Goal: Register for event/course

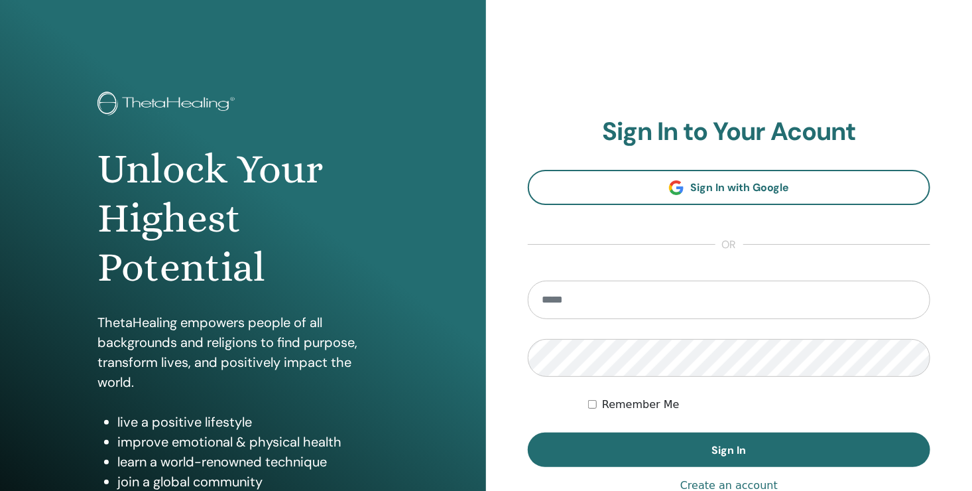
type input "**********"
click at [618, 408] on label "Remember Me" at bounding box center [641, 404] width 78 height 16
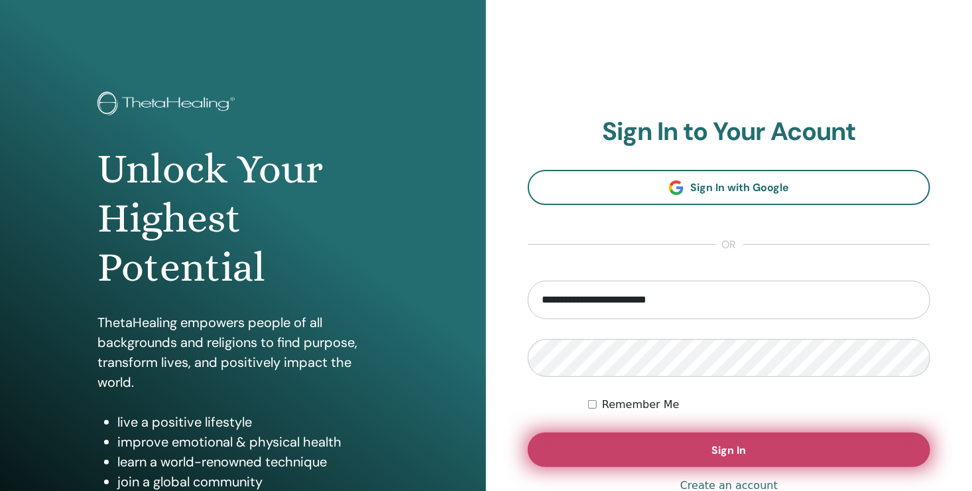
click at [648, 448] on button "Sign In" at bounding box center [729, 449] width 402 height 34
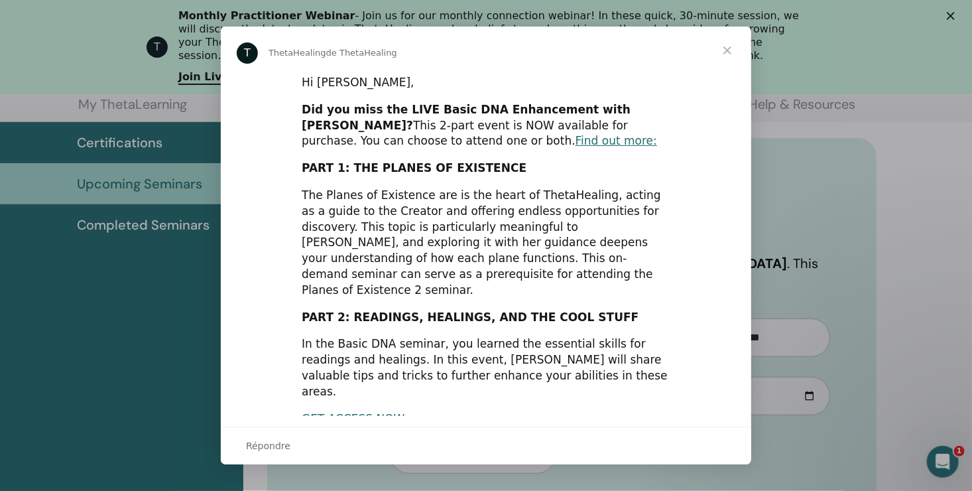
click at [729, 50] on span "Fermer" at bounding box center [727, 51] width 48 height 48
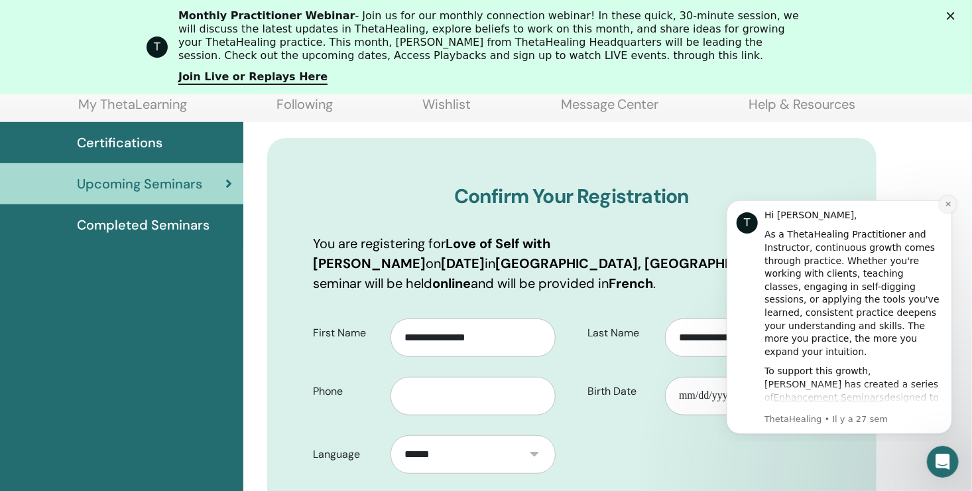
click at [947, 198] on button "Dismiss notification" at bounding box center [947, 203] width 17 height 17
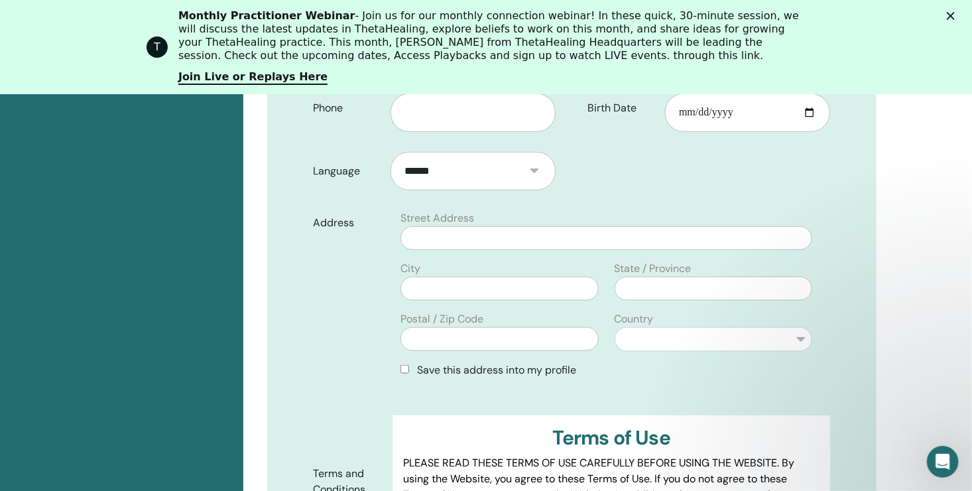
scroll to position [433, 0]
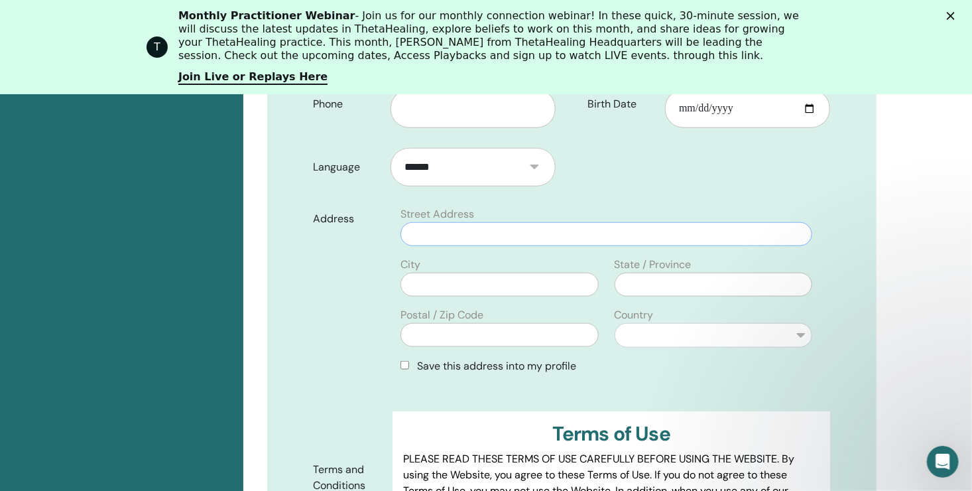
click at [449, 222] on input "text" at bounding box center [606, 234] width 412 height 24
type input "**********"
type input "*****"
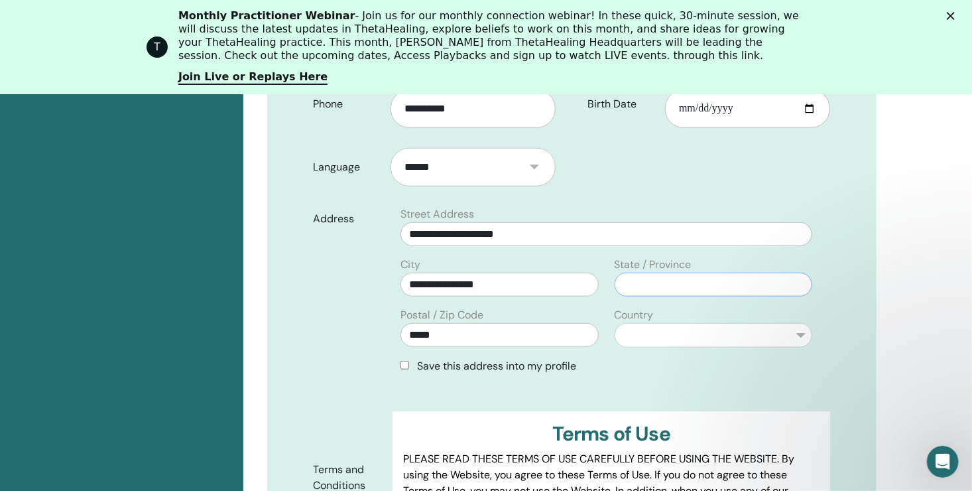
type input "******"
select select "**"
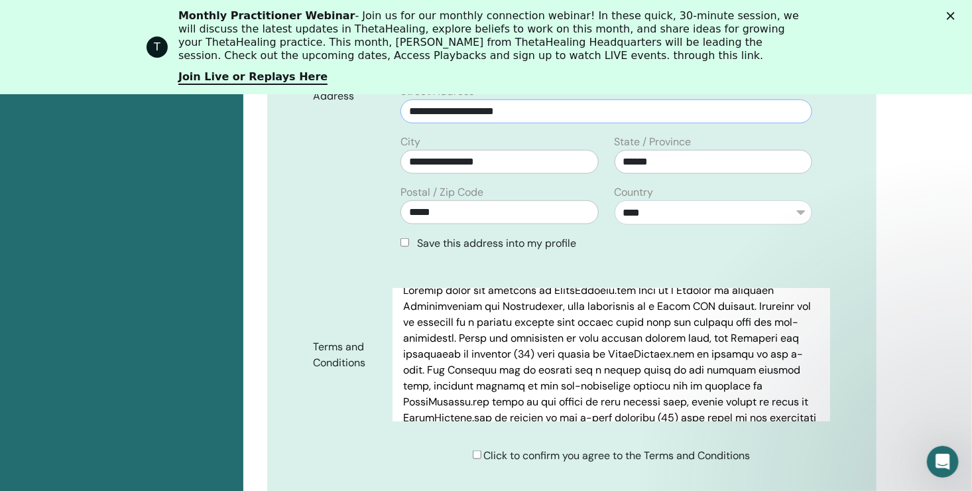
scroll to position [1750, 0]
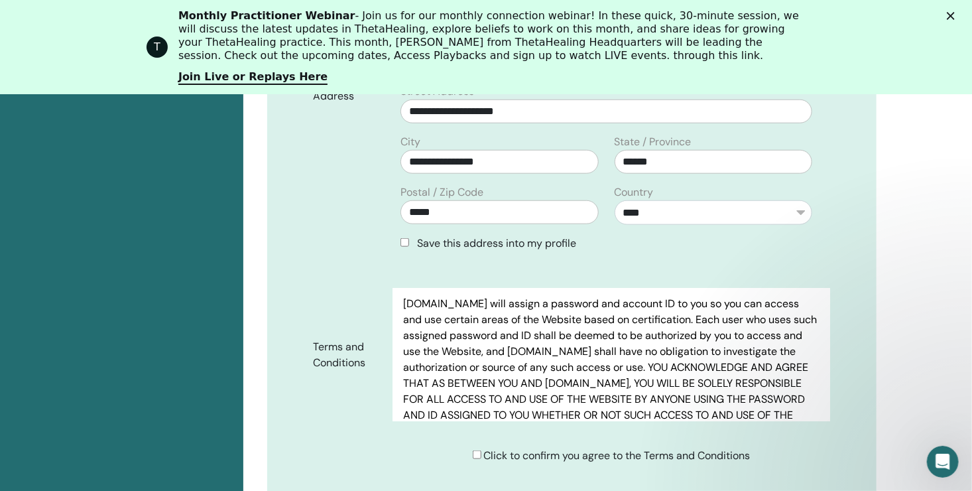
click at [567, 448] on span "Click to confirm you agree to the Terms and Conditions" at bounding box center [617, 455] width 266 height 14
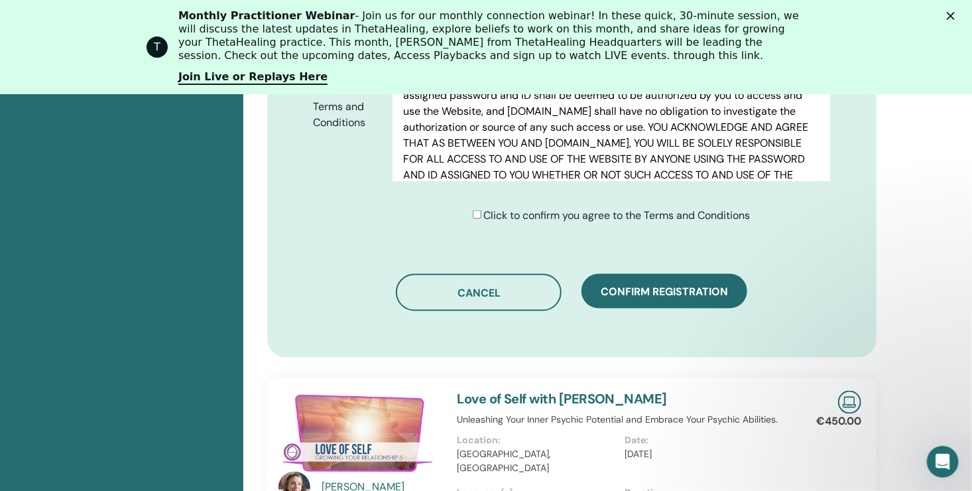
scroll to position [809, 0]
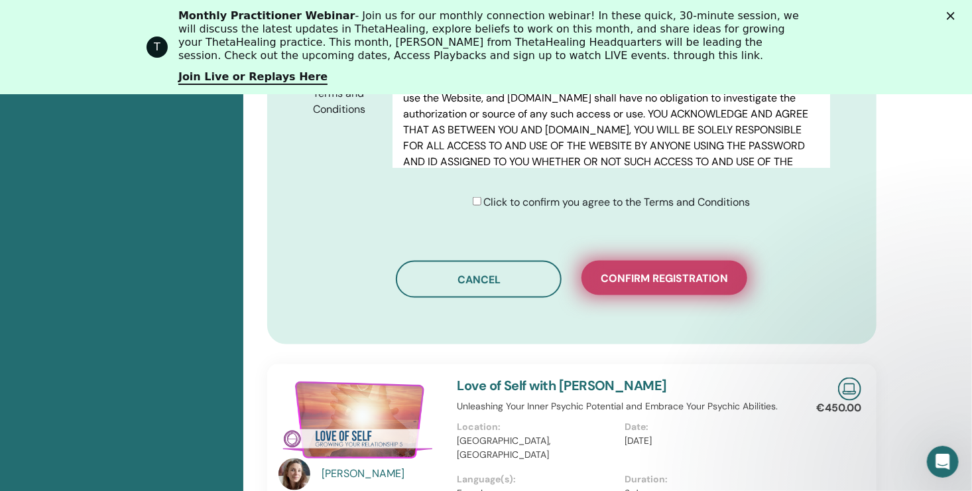
click at [674, 271] on span "Confirm registration" at bounding box center [664, 278] width 127 height 14
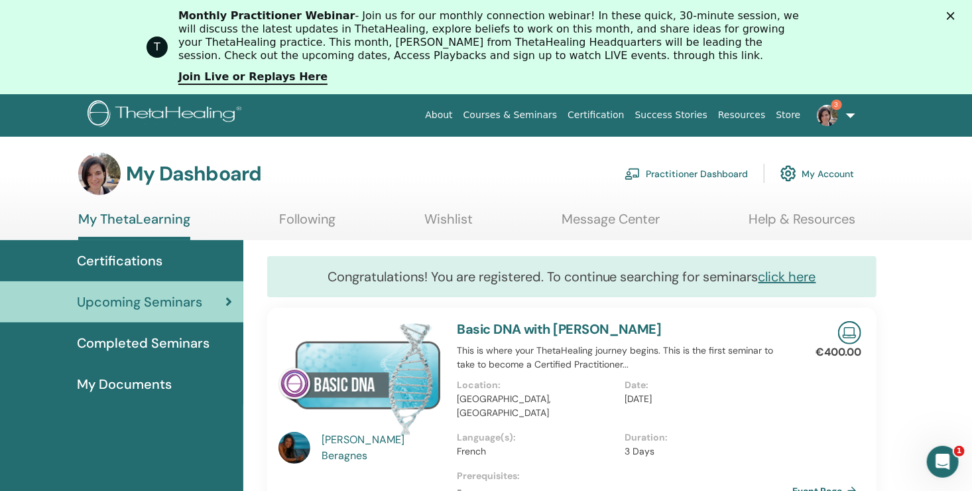
drag, startPoint x: 980, startPoint y: 81, endPoint x: 958, endPoint y: 72, distance: 23.5
click at [133, 337] on span "Completed Seminars" at bounding box center [143, 343] width 133 height 20
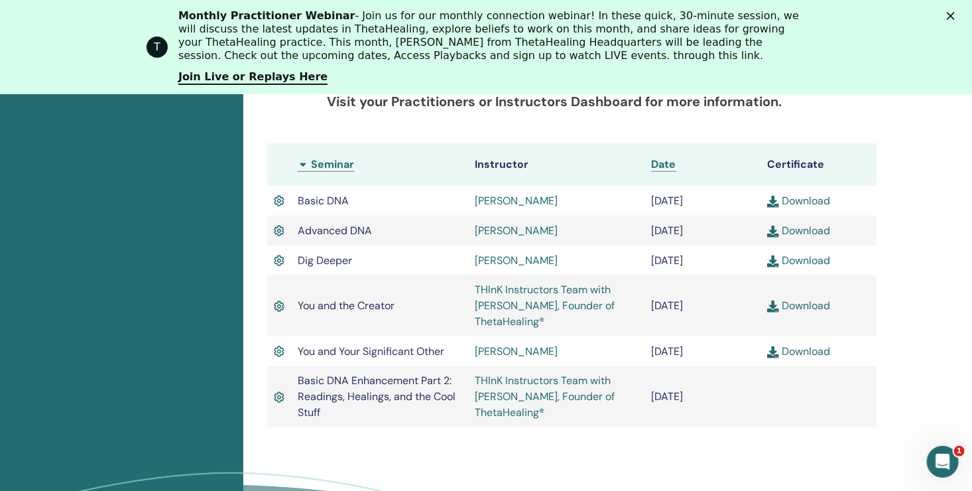
scroll to position [406, 0]
click at [271, 81] on link "Join Live or Replays Here" at bounding box center [252, 77] width 149 height 15
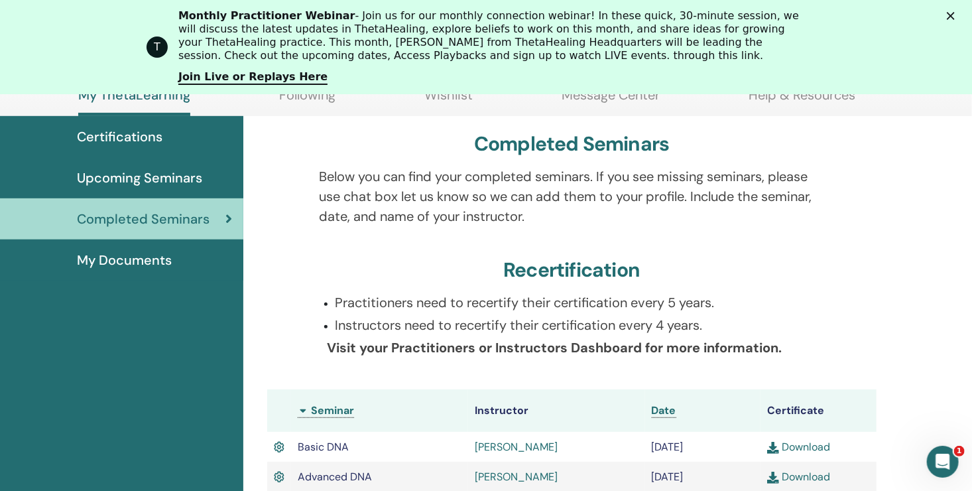
scroll to position [151, 0]
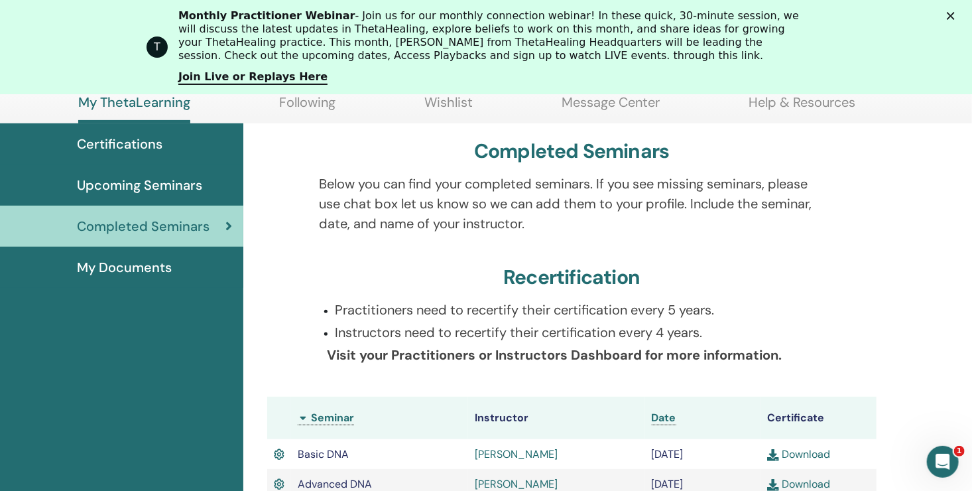
click at [161, 181] on span "Upcoming Seminars" at bounding box center [139, 185] width 125 height 20
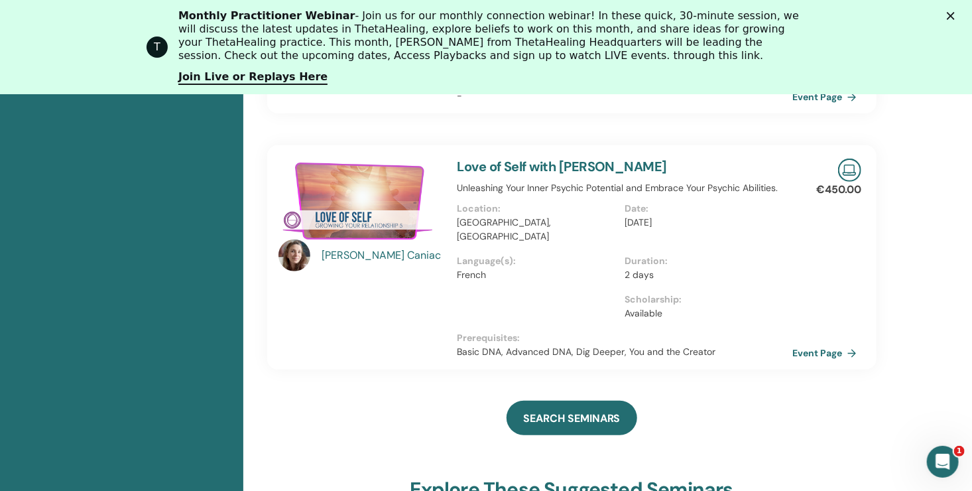
scroll to position [374, 0]
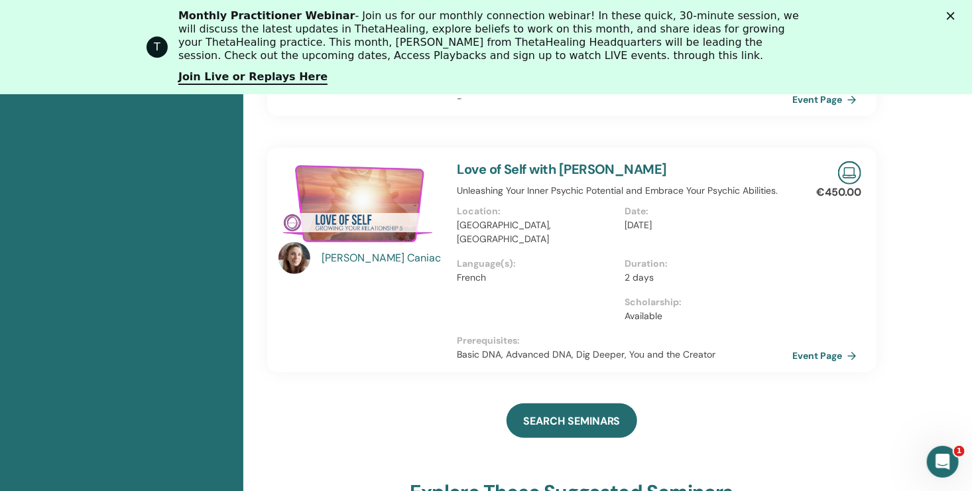
click at [350, 250] on div "[PERSON_NAME]" at bounding box center [382, 258] width 123 height 16
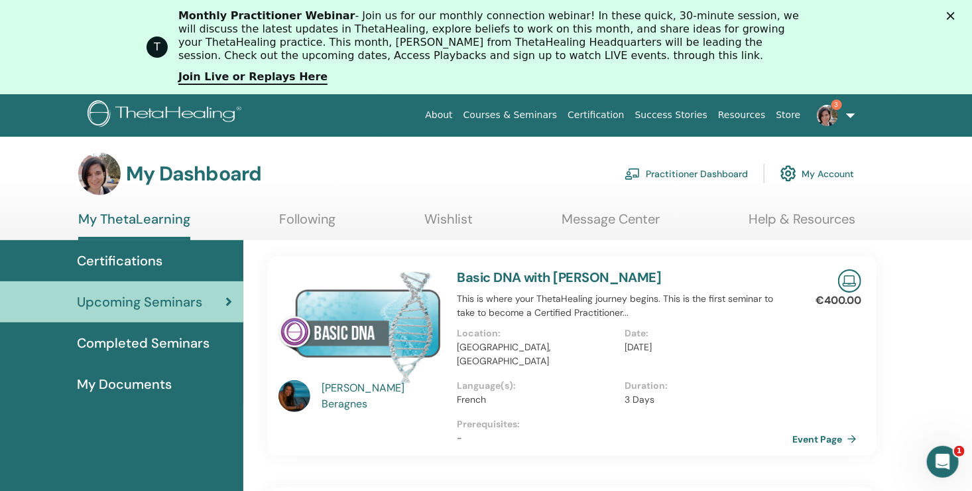
click at [851, 114] on link "3" at bounding box center [833, 115] width 54 height 42
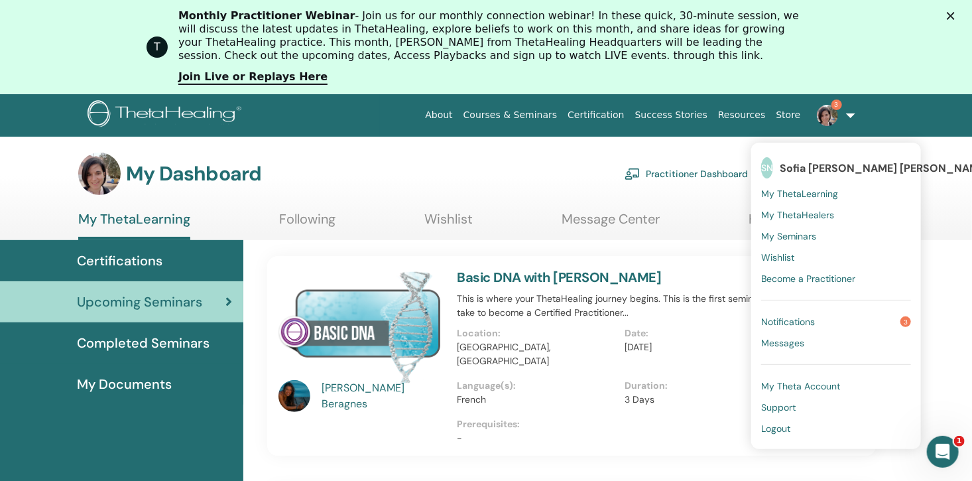
click at [813, 325] on span "Notifications" at bounding box center [788, 322] width 54 height 12
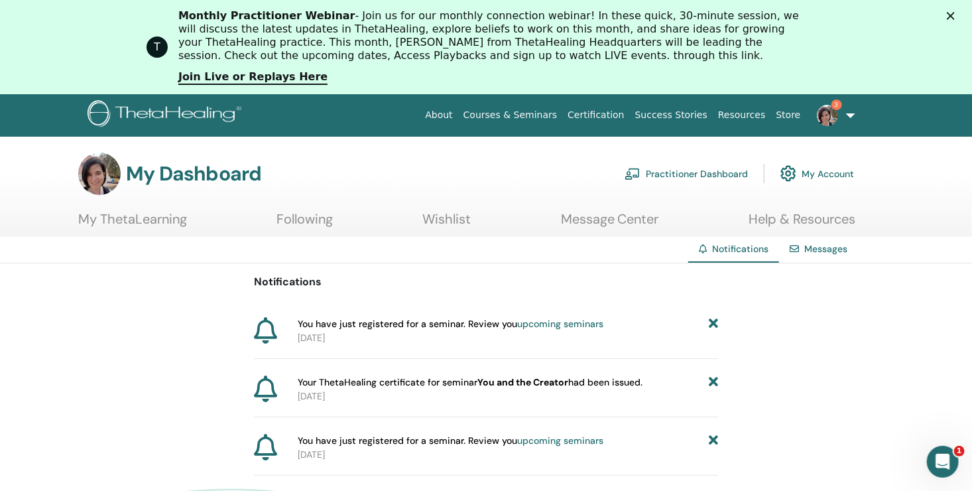
click at [718, 437] on div "Notifications You have just registered for a seminar. Review you upcoming semin…" at bounding box center [486, 369] width 972 height 212
click at [713, 321] on icon at bounding box center [713, 324] width 9 height 14
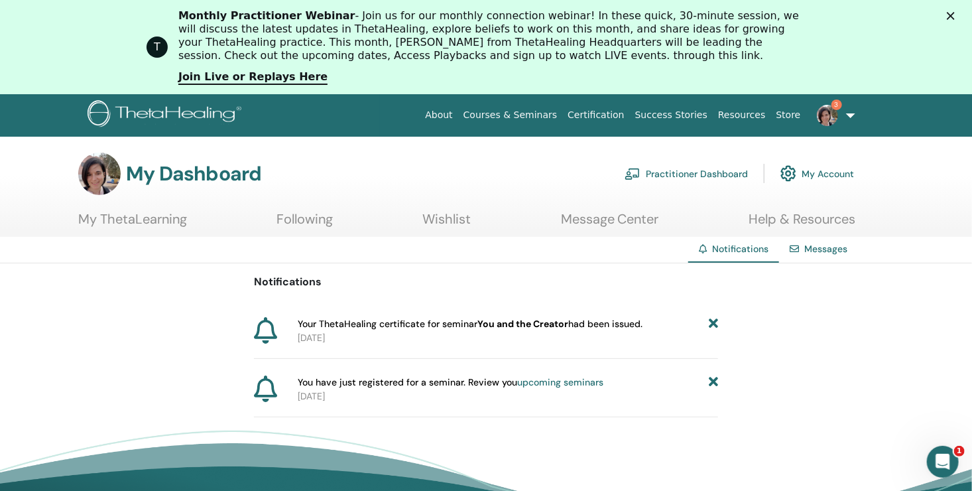
click at [713, 321] on icon at bounding box center [713, 324] width 9 height 14
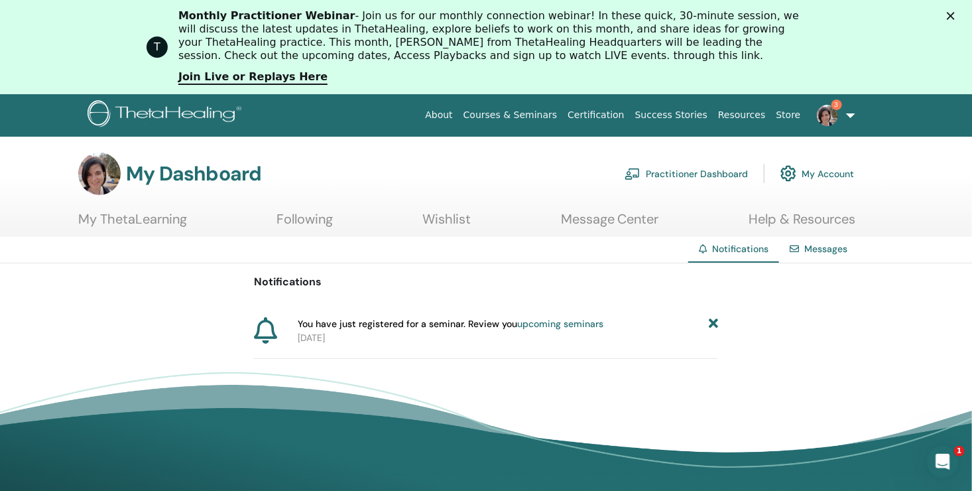
click at [713, 321] on icon at bounding box center [713, 324] width 9 height 14
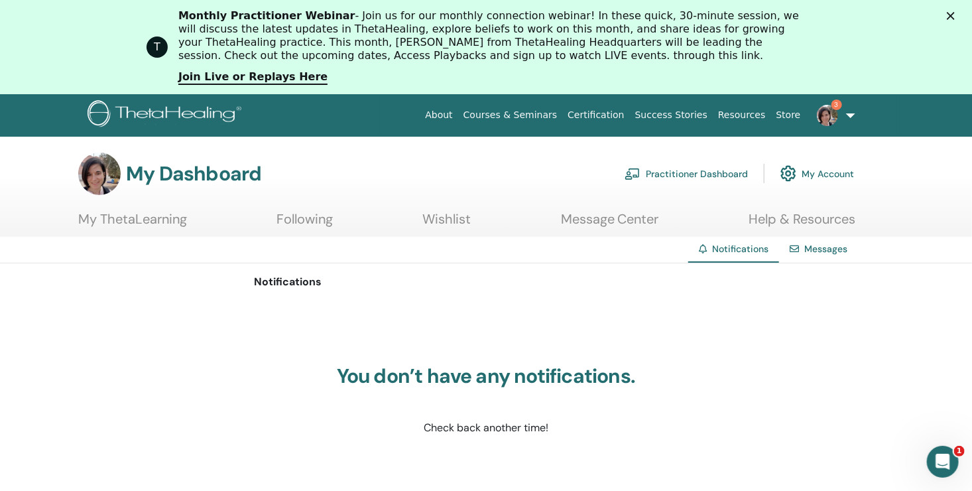
click at [829, 244] on link "Messages" at bounding box center [825, 249] width 43 height 12
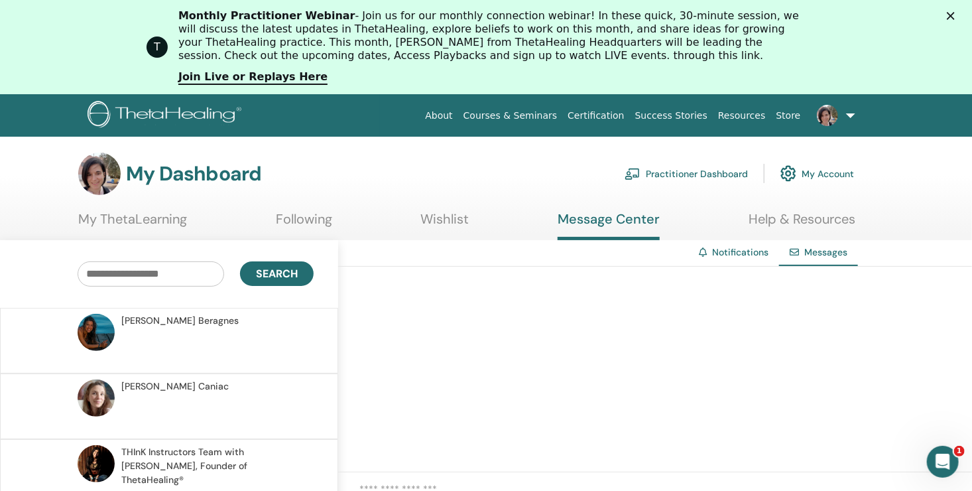
click at [101, 388] on img at bounding box center [96, 397] width 37 height 37
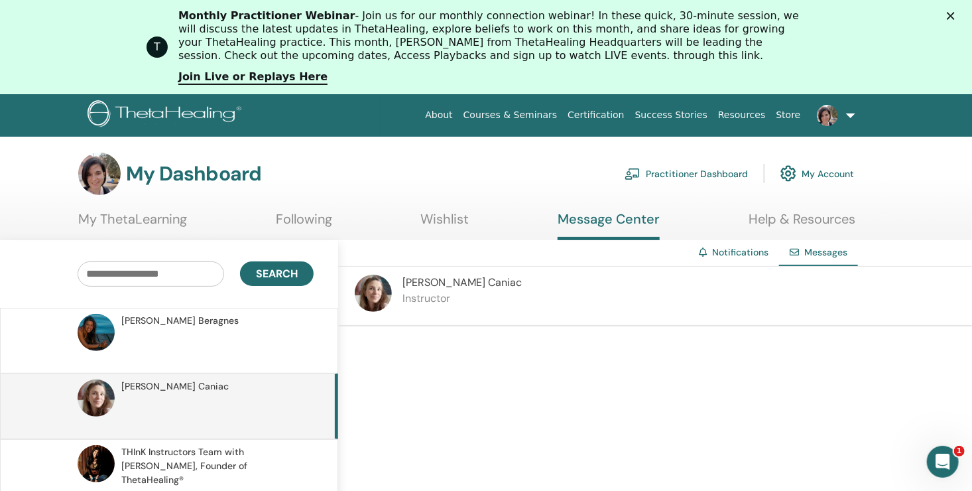
click at [434, 286] on span "[PERSON_NAME]" at bounding box center [461, 282] width 119 height 14
click at [427, 278] on span "[PERSON_NAME]" at bounding box center [461, 282] width 119 height 14
drag, startPoint x: 401, startPoint y: 299, endPoint x: 376, endPoint y: 292, distance: 26.2
click at [376, 292] on div "Nina Caniac Instructor" at bounding box center [655, 296] width 634 height 60
click at [376, 292] on img at bounding box center [373, 292] width 37 height 37
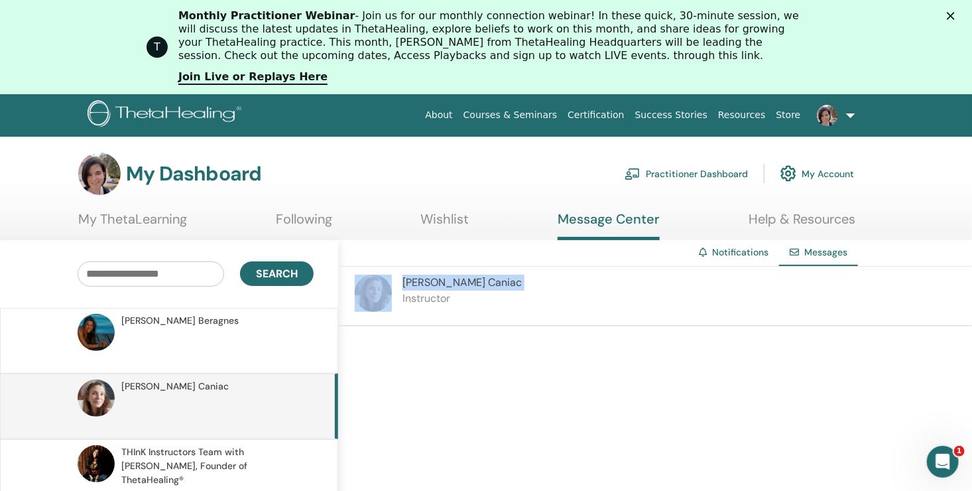
click at [97, 401] on img at bounding box center [96, 397] width 37 height 37
click at [296, 214] on link "Following" at bounding box center [304, 224] width 56 height 26
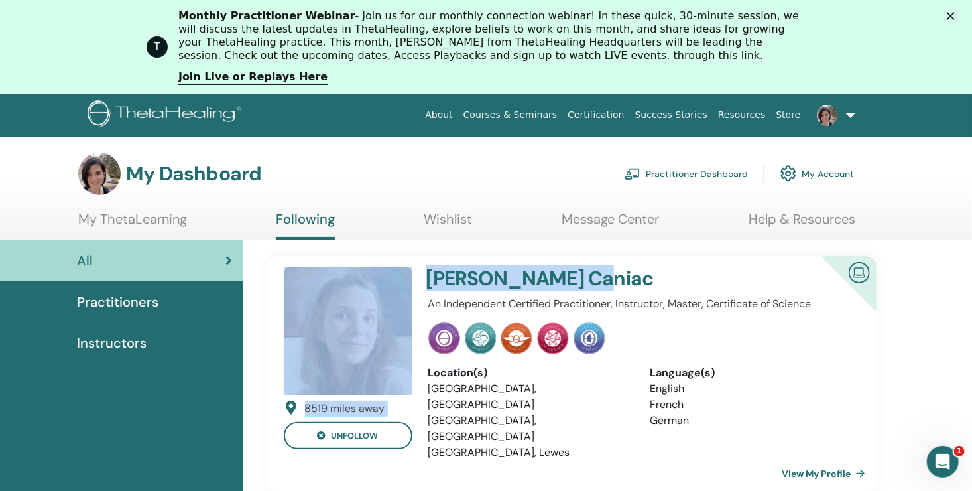
drag, startPoint x: 496, startPoint y: 274, endPoint x: 364, endPoint y: 341, distance: 148.8
click at [364, 341] on div "8519 miles away unfollow [PERSON_NAME] An Independent Certified Practitioner, I…" at bounding box center [572, 374] width 630 height 236
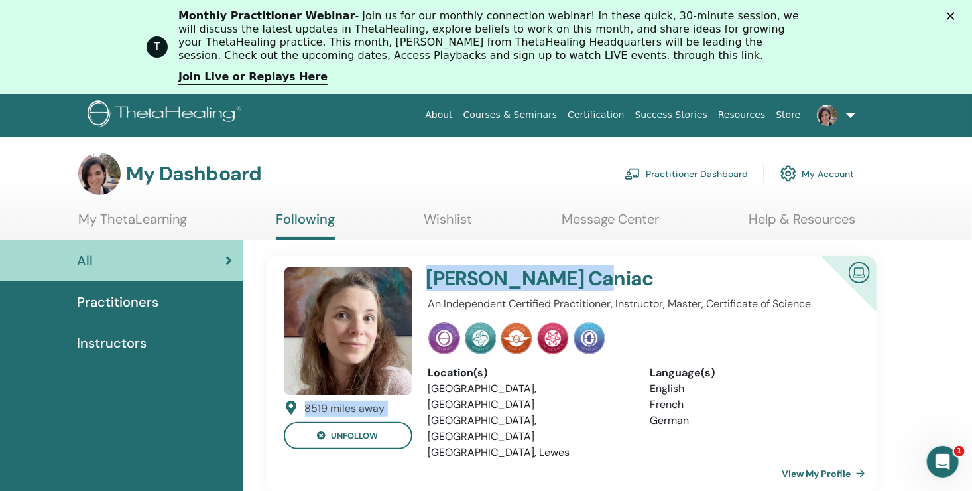
click at [364, 341] on img at bounding box center [348, 330] width 129 height 129
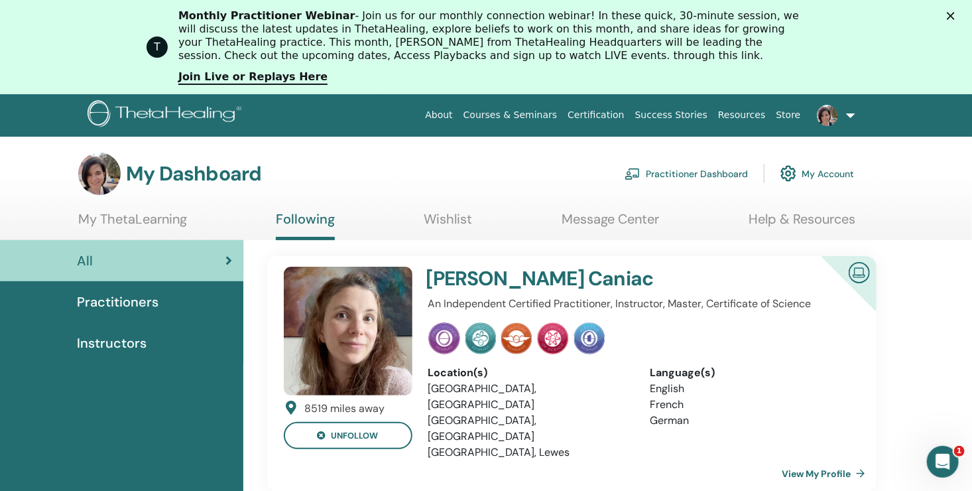
click at [831, 460] on link "View My Profile" at bounding box center [826, 473] width 89 height 27
